Goal: Task Accomplishment & Management: Complete application form

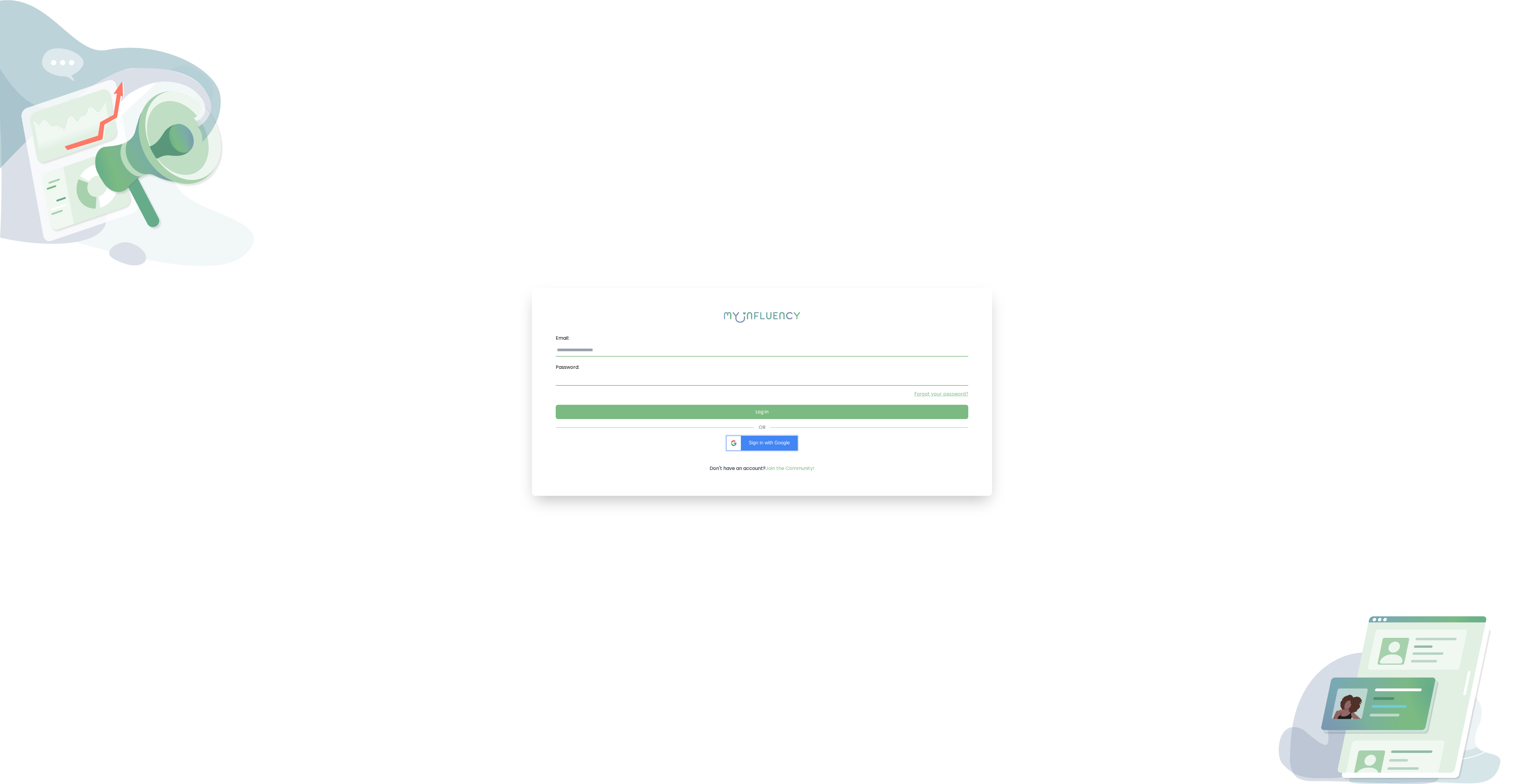
type input "**********"
click at [765, 443] on span "Sign in with Google" at bounding box center [769, 443] width 41 height 5
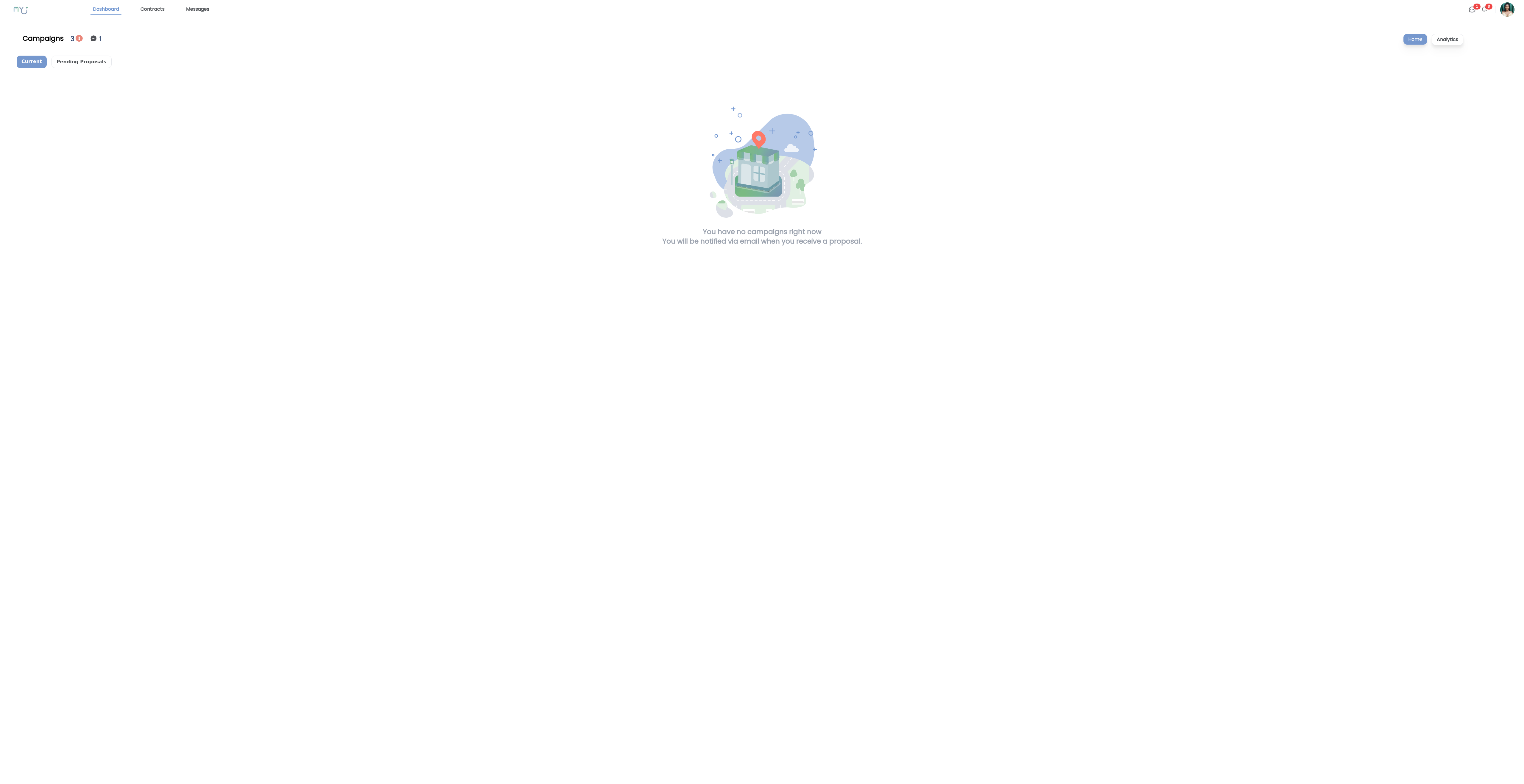
click at [72, 40] on div "3" at bounding box center [73, 38] width 5 height 11
click at [78, 38] on img at bounding box center [79, 38] width 7 height 7
drag, startPoint x: 1474, startPoint y: 8, endPoint x: 1468, endPoint y: 8, distance: 6.0
click at [1473, 8] on img at bounding box center [1472, 9] width 7 height 7
click at [1470, 47] on h3 "Talia Brits sent you a message!" at bounding box center [1469, 48] width 42 height 14
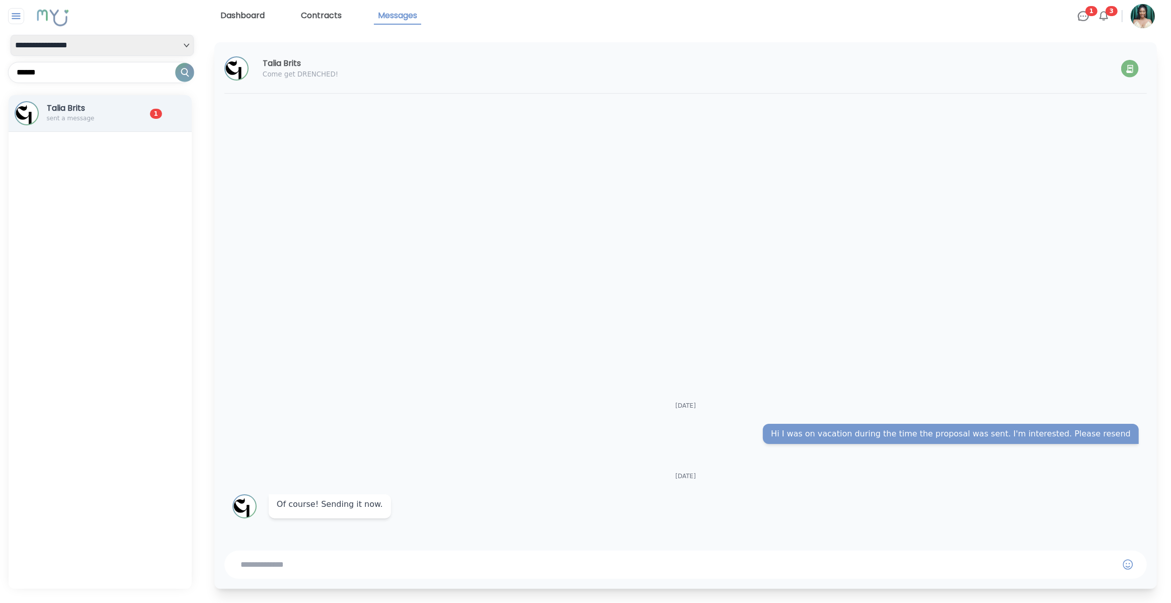
click at [93, 116] on p "sent a message" at bounding box center [86, 118] width 79 height 8
click at [1103, 15] on img at bounding box center [1103, 16] width 12 height 12
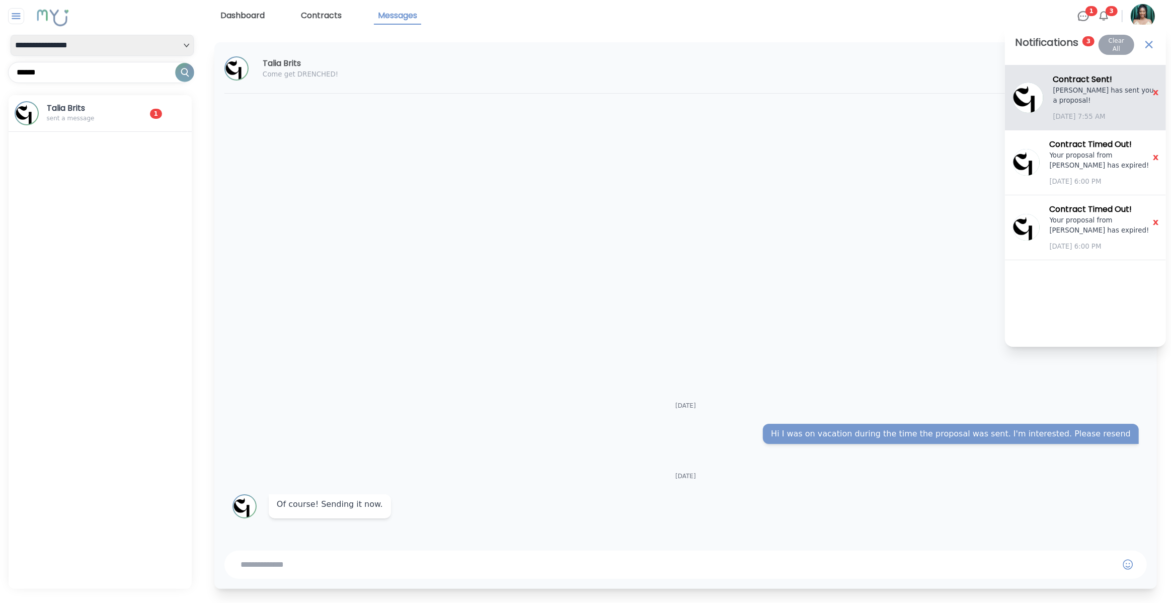
click at [1080, 86] on p "Talia Brits has sent you a proposal!" at bounding box center [1105, 96] width 105 height 20
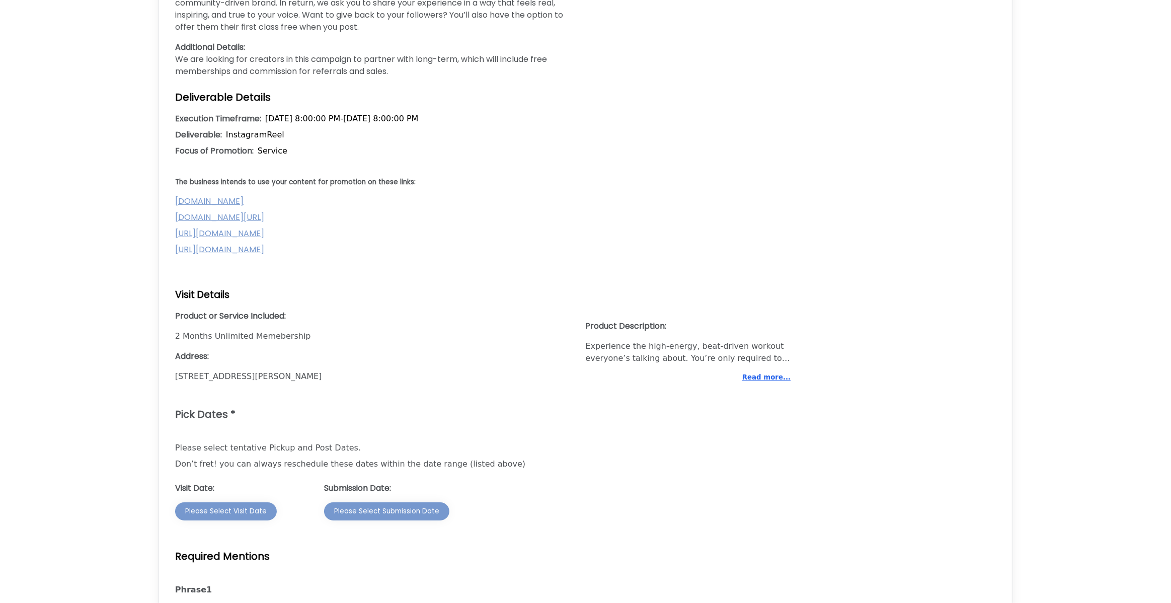
scroll to position [523, 0]
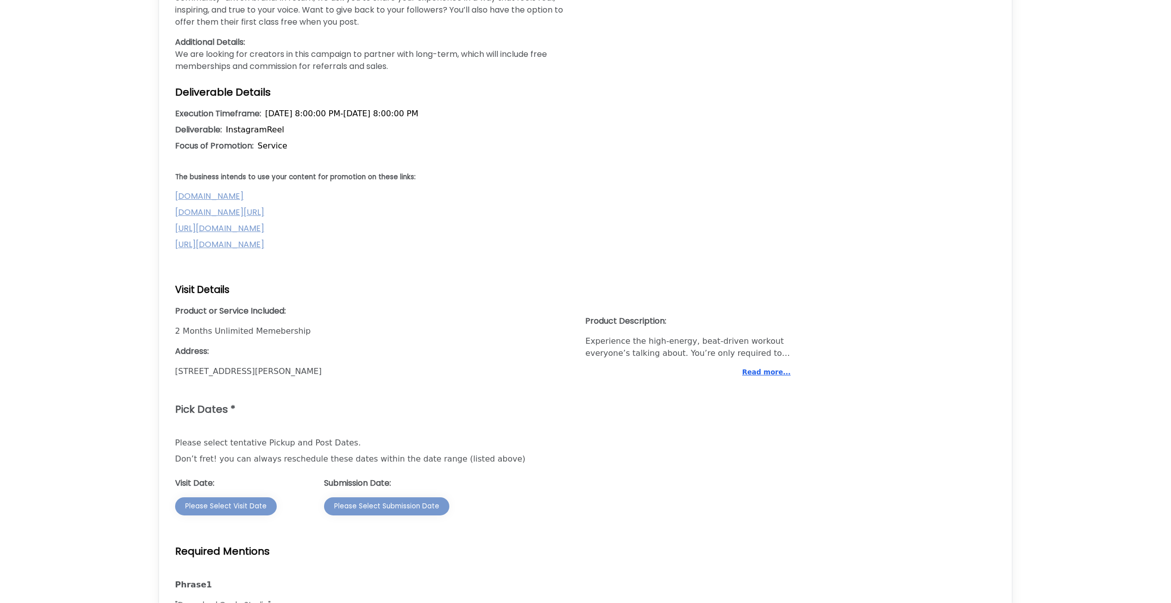
click at [264, 210] on link "[DOMAIN_NAME][URL]" at bounding box center [219, 212] width 89 height 12
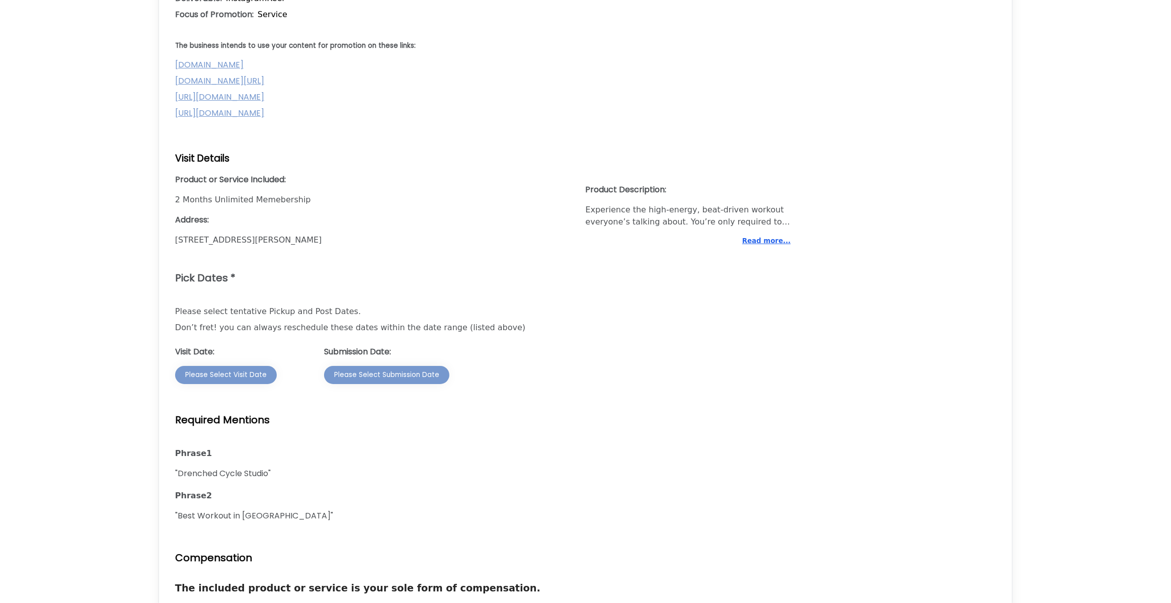
scroll to position [666, 0]
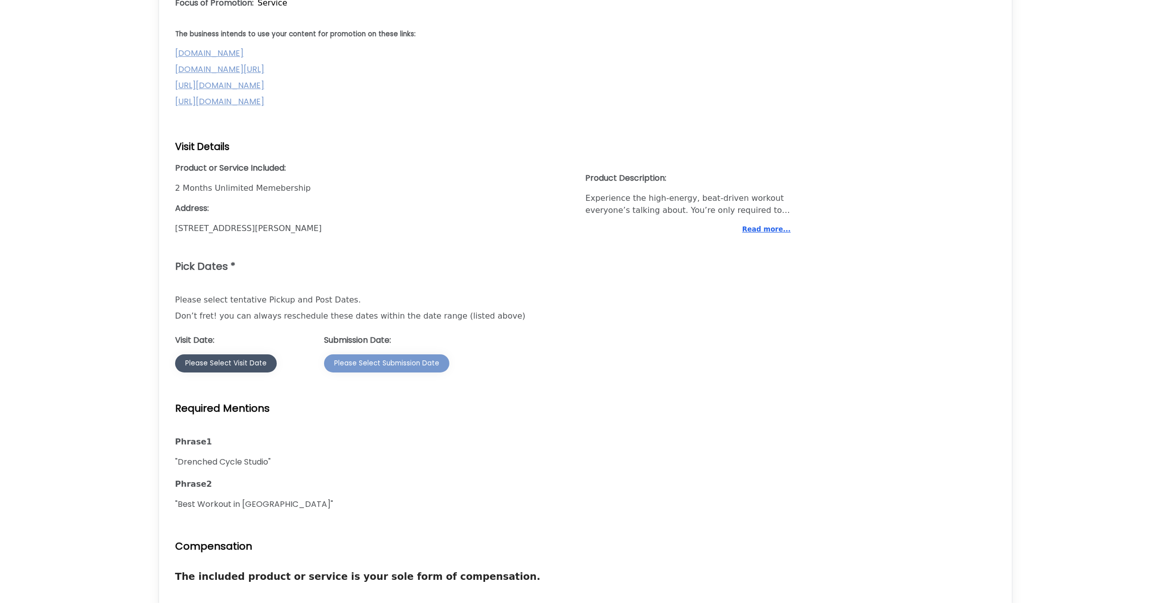
click at [248, 366] on div "Please Select Visit Date" at bounding box center [226, 363] width 82 height 10
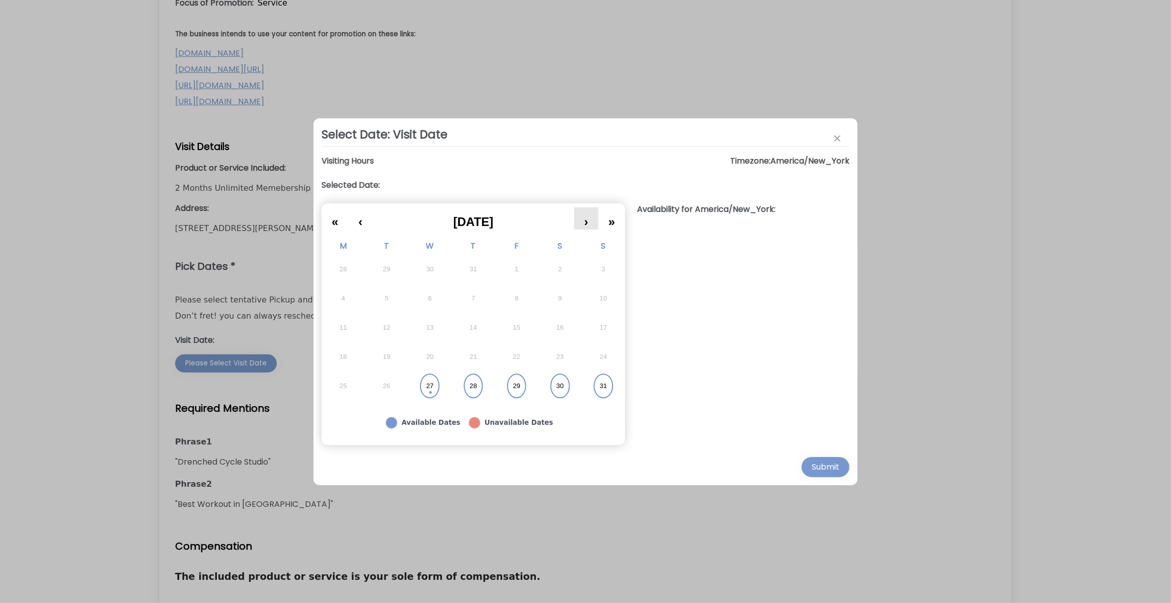
click at [588, 224] on button "›" at bounding box center [586, 218] width 24 height 22
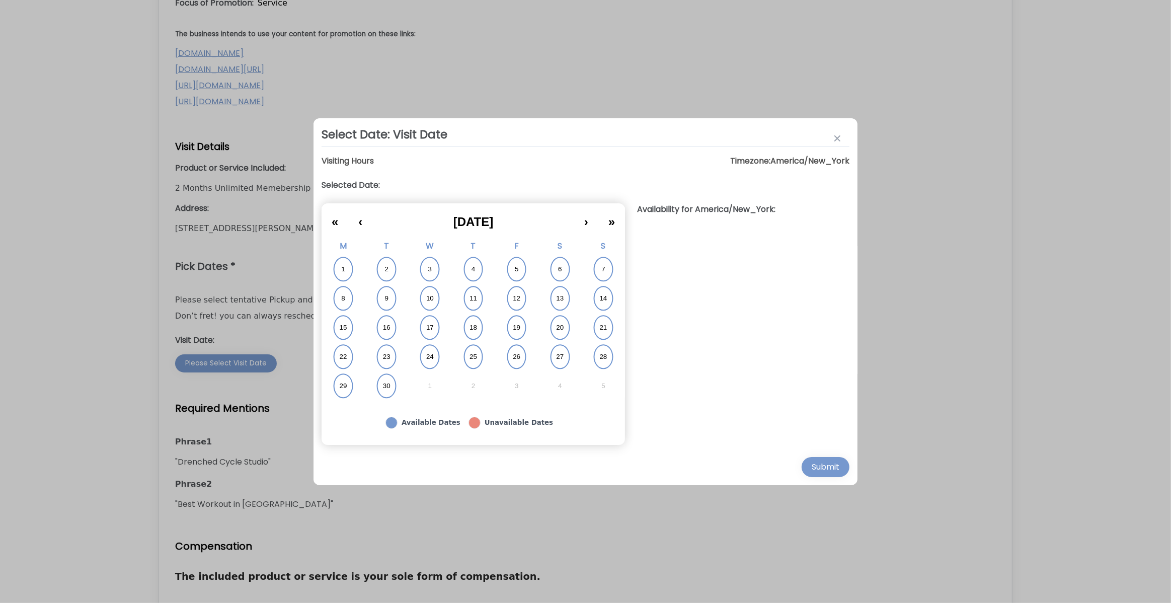
click at [524, 301] on button "12" at bounding box center [516, 298] width 43 height 29
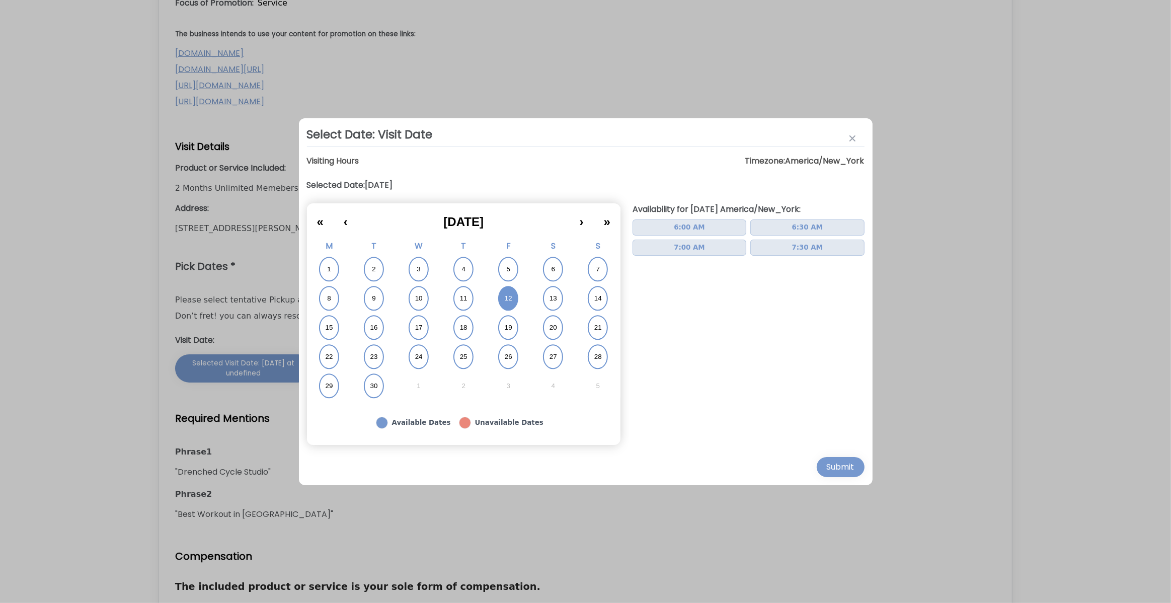
click at [550, 297] on abbr "13" at bounding box center [553, 298] width 8 height 9
click at [366, 300] on button "9" at bounding box center [374, 298] width 45 height 29
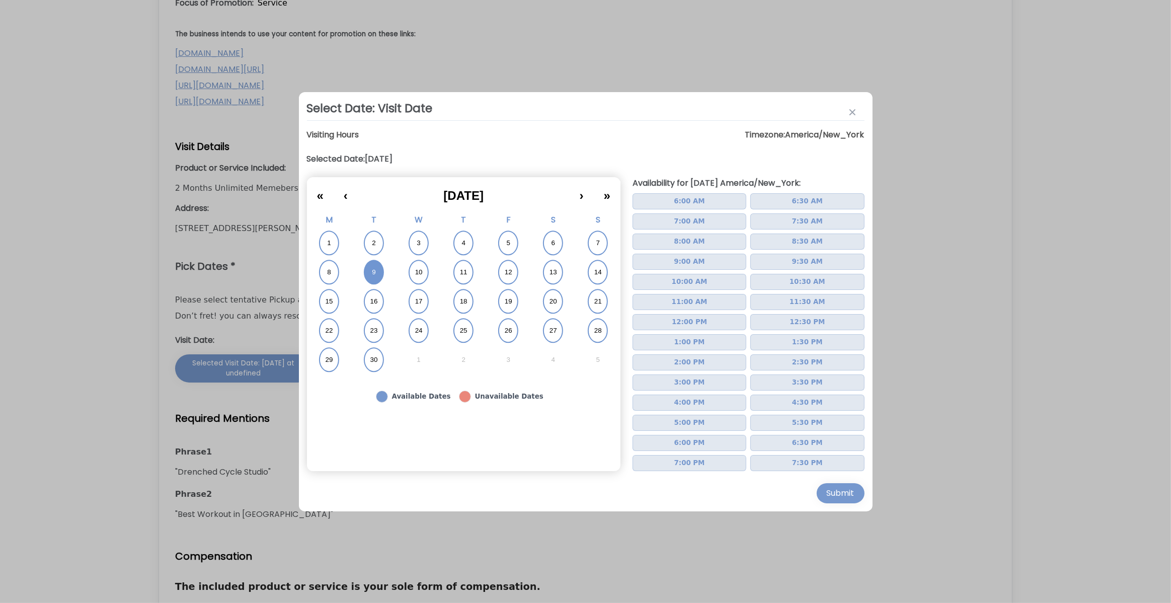
click at [365, 301] on button "16" at bounding box center [374, 301] width 45 height 29
click at [553, 306] on button "20" at bounding box center [553, 301] width 45 height 29
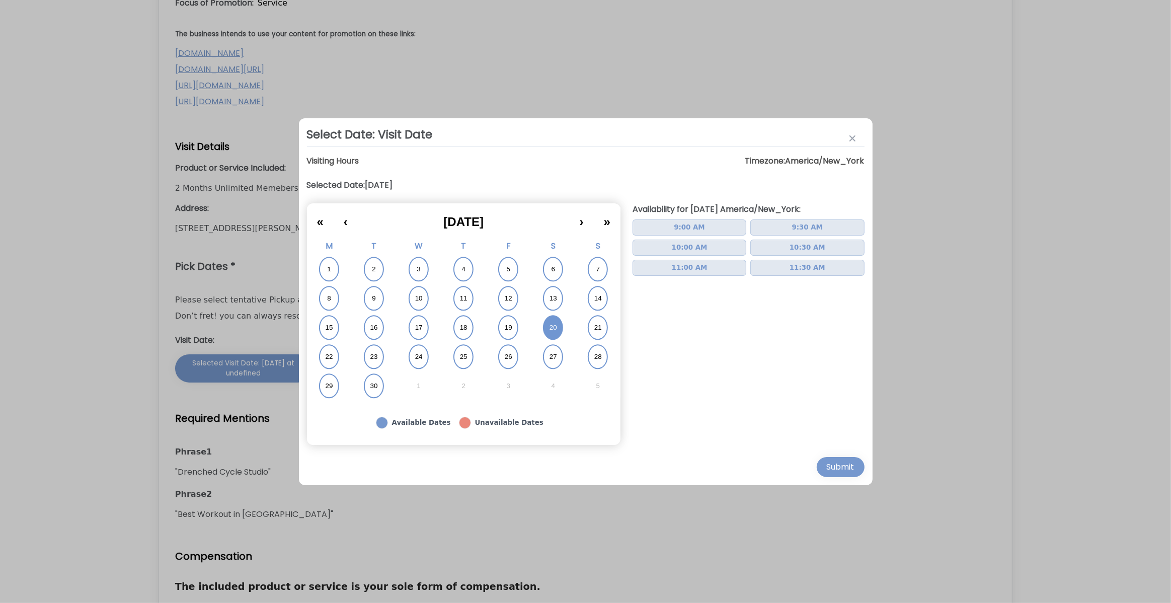
click at [510, 325] on button "19" at bounding box center [508, 327] width 45 height 29
click at [510, 302] on abbr "12" at bounding box center [509, 298] width 8 height 9
click at [510, 275] on button "5" at bounding box center [508, 269] width 45 height 29
click at [508, 350] on button "26" at bounding box center [508, 356] width 45 height 29
click at [473, 294] on button "11" at bounding box center [463, 298] width 45 height 29
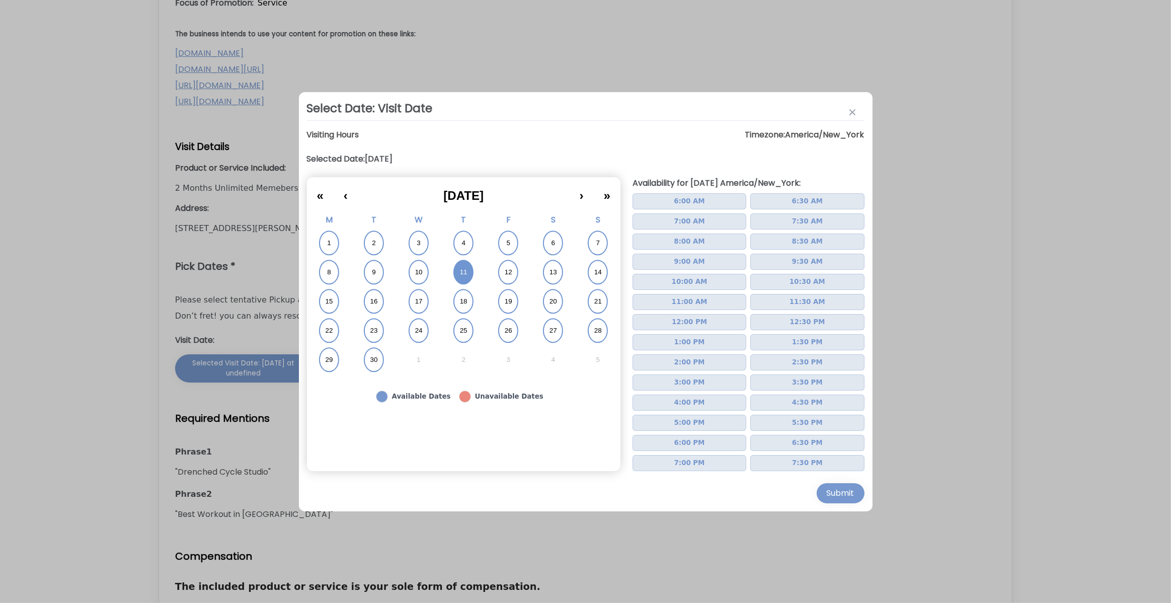
click at [810, 324] on span "12:30 PM" at bounding box center [806, 322] width 35 height 10
click at [853, 490] on div "Submit" at bounding box center [841, 493] width 28 height 12
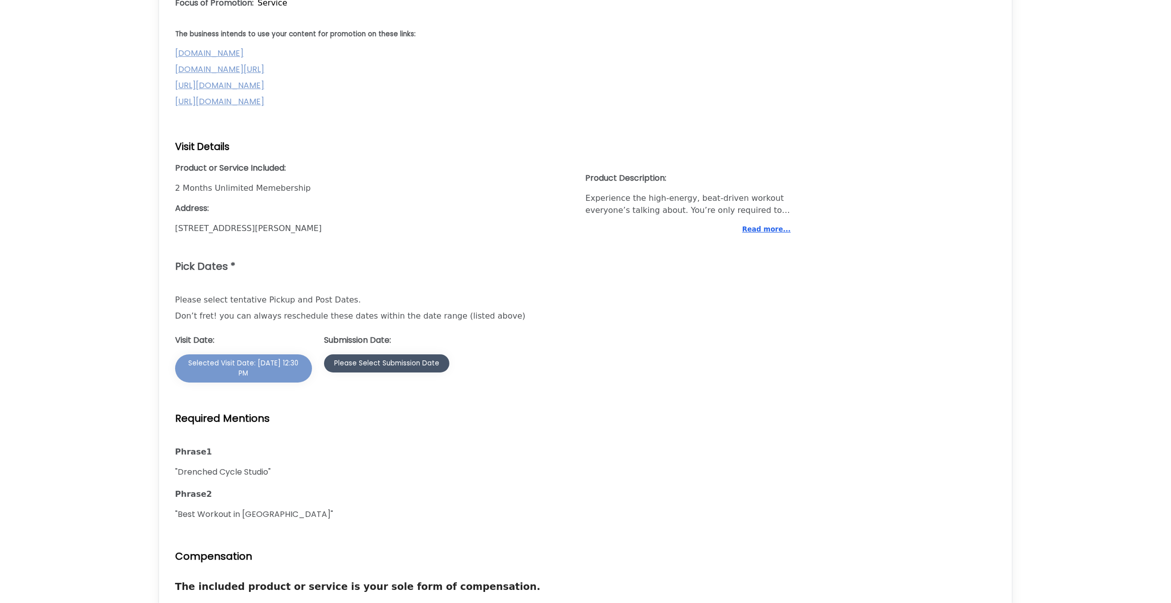
click at [414, 363] on div "Please Select Submission Date" at bounding box center [386, 363] width 105 height 10
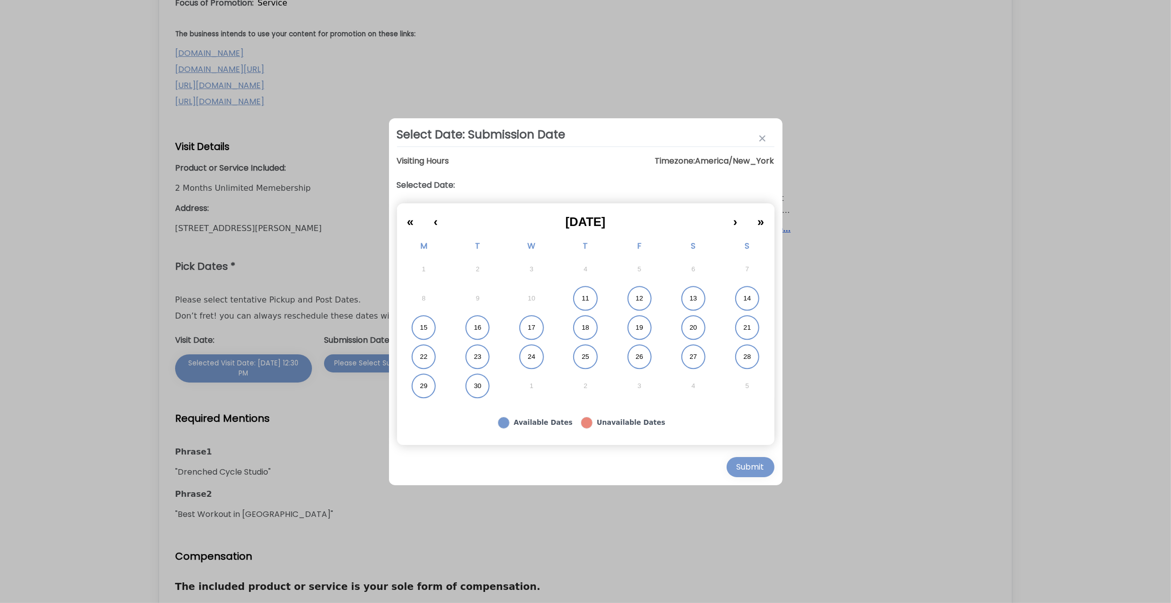
click at [594, 358] on button "25" at bounding box center [585, 356] width 54 height 29
click at [763, 465] on div "Submit" at bounding box center [751, 467] width 28 height 12
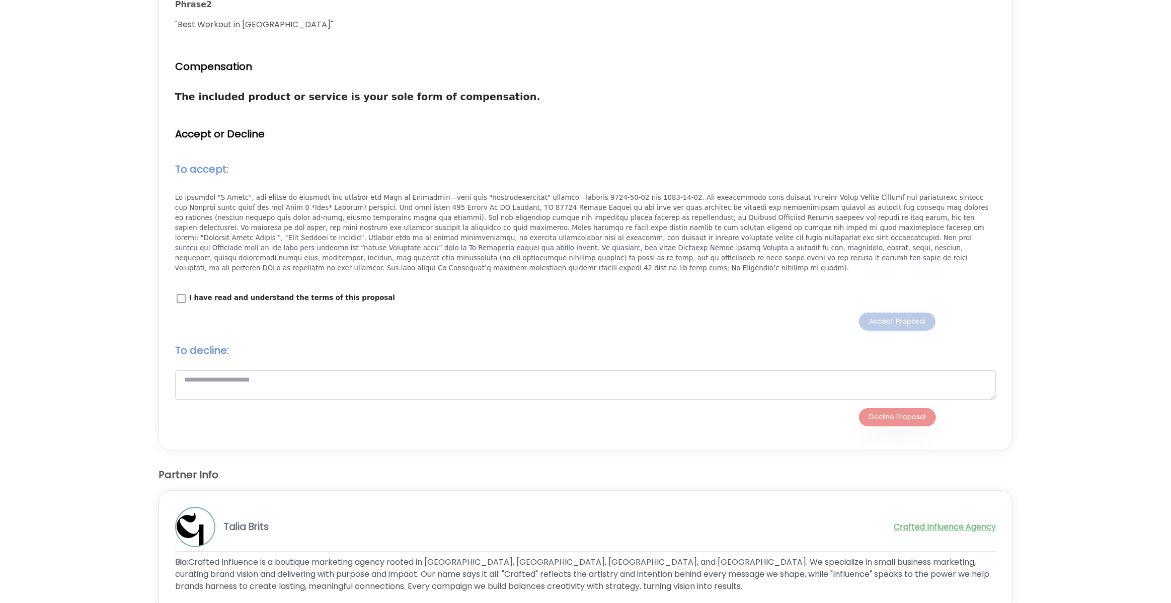
scroll to position [1237, 0]
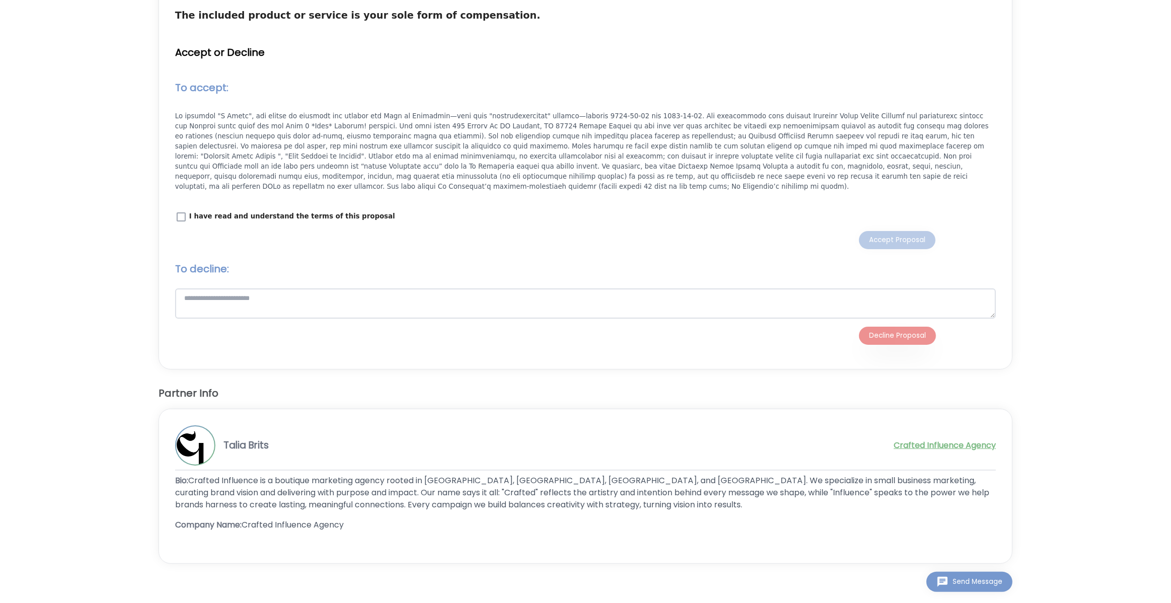
click at [187, 214] on label "I have read and understand the terms of this proposal" at bounding box center [285, 216] width 220 height 13
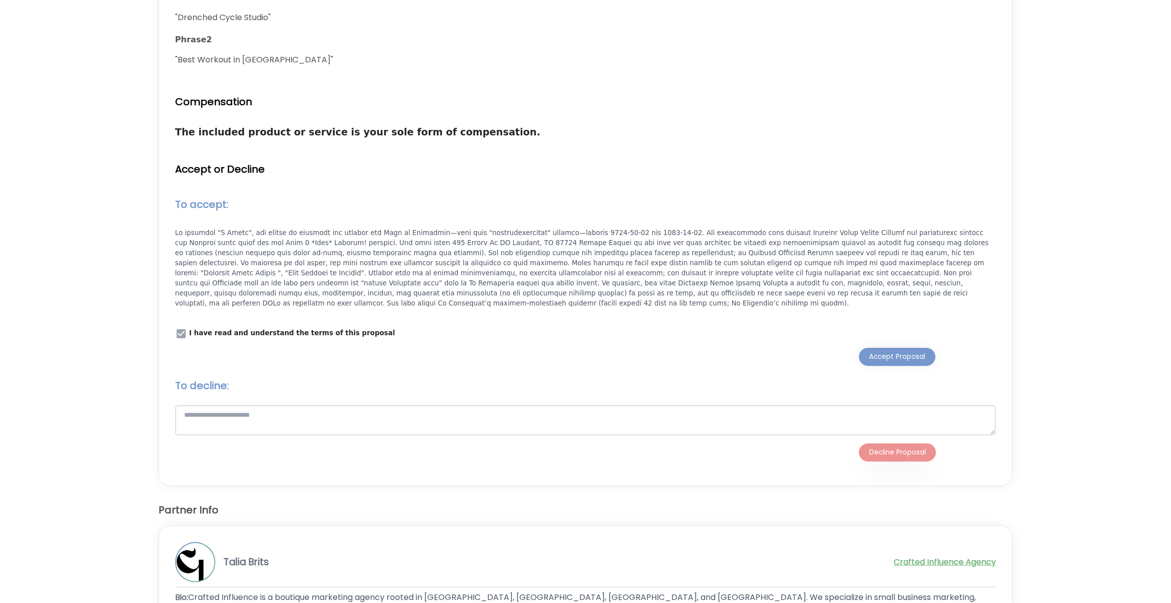
scroll to position [1160, 0]
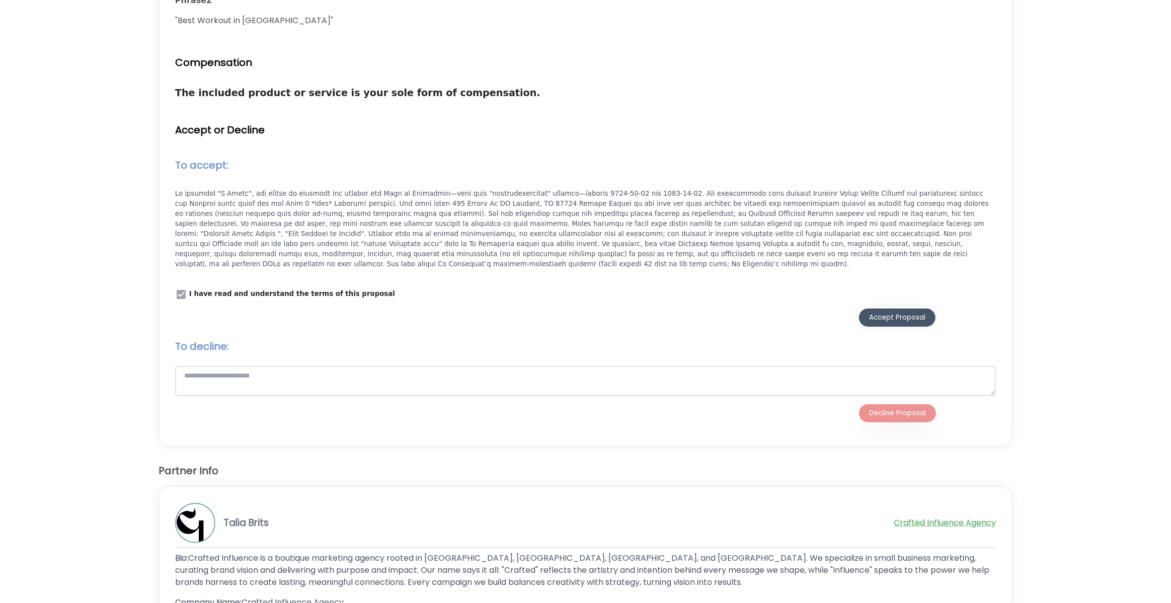
click at [905, 316] on div "Accept Proposal" at bounding box center [897, 317] width 56 height 10
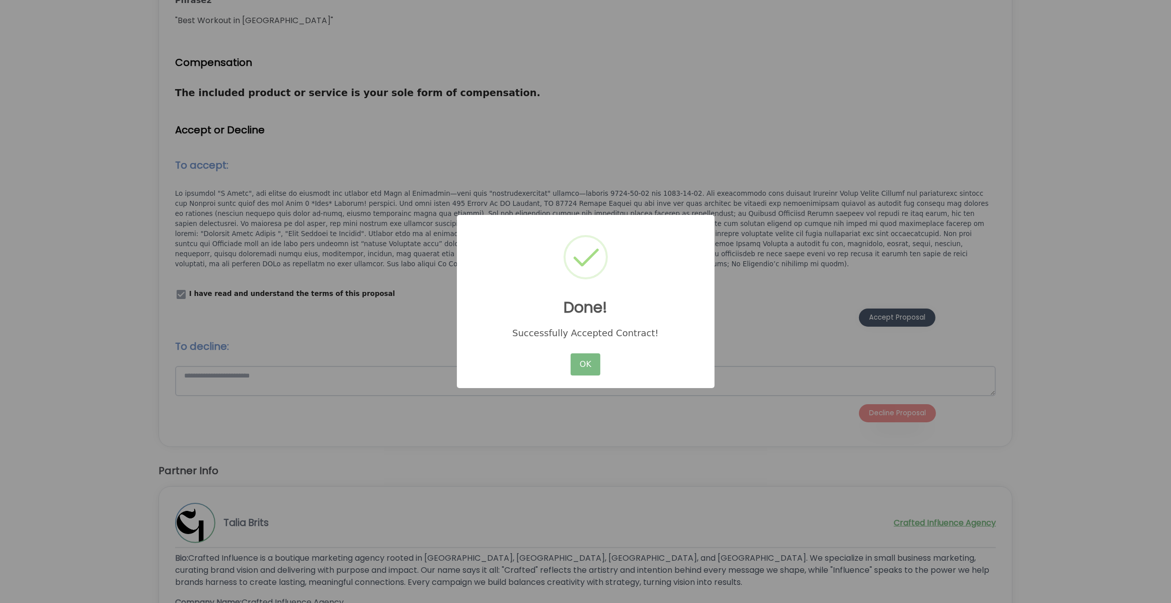
click at [584, 362] on button "OK" at bounding box center [585, 364] width 29 height 22
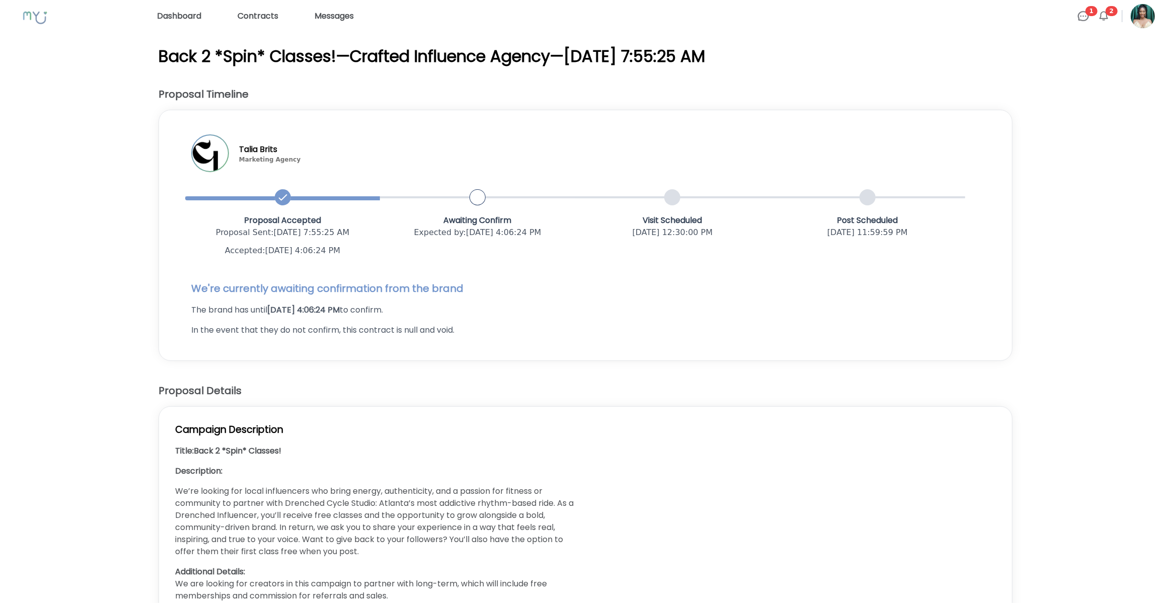
click at [169, 15] on link "Dashboard" at bounding box center [179, 16] width 52 height 16
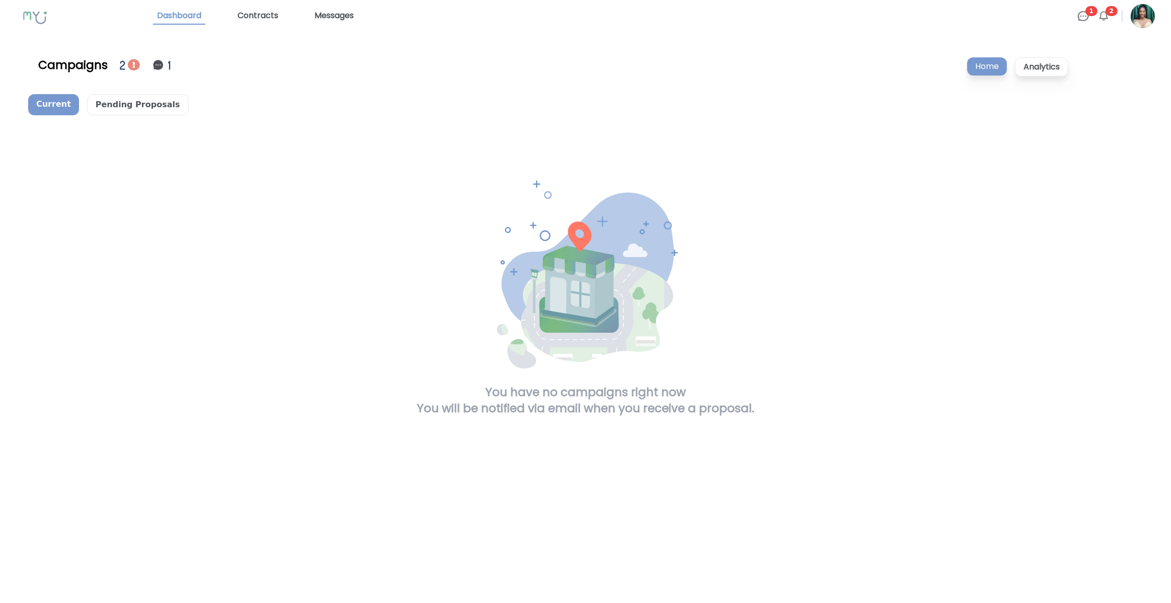
click at [126, 62] on div "2" at bounding box center [124, 65] width 8 height 18
click at [131, 65] on img at bounding box center [134, 65] width 12 height 12
click at [1083, 18] on img at bounding box center [1083, 16] width 12 height 12
click at [1109, 15] on span "2" at bounding box center [1111, 11] width 12 height 10
click at [911, 67] on div "Campaigns 2 1 Home Analytics" at bounding box center [585, 65] width 1114 height 42
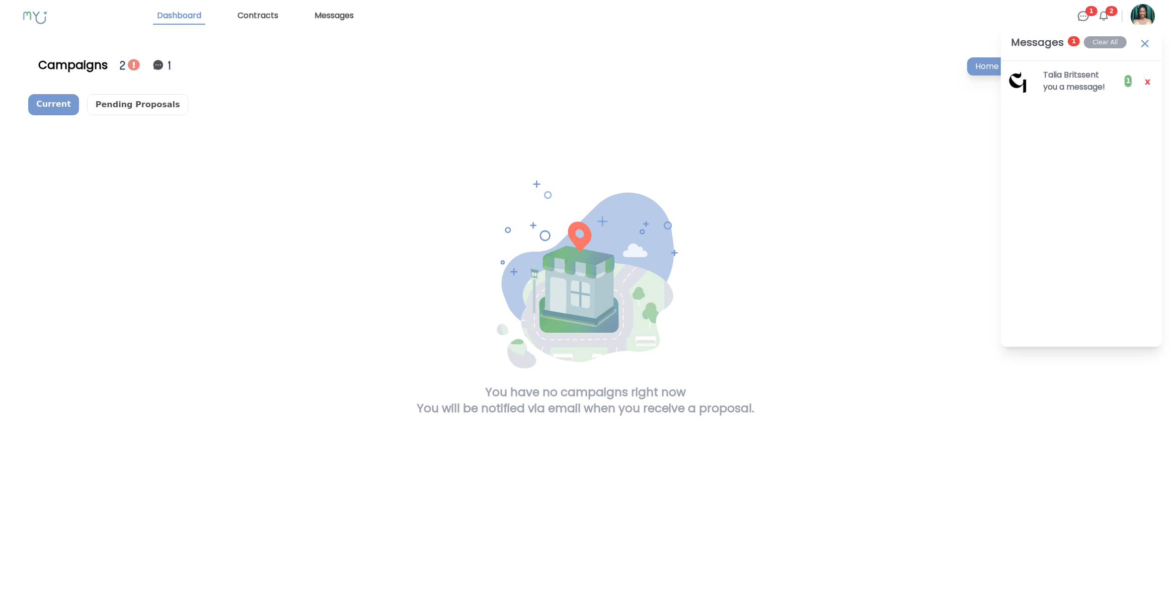
click at [933, 110] on div "Current Pending Proposals" at bounding box center [585, 104] width 1114 height 21
click at [971, 121] on div "Current Pending Proposals You have no campaigns right now You will be notified …" at bounding box center [585, 255] width 1114 height 322
click at [1145, 39] on img at bounding box center [1145, 43] width 14 height 16
